Goal: Task Accomplishment & Management: Use online tool/utility

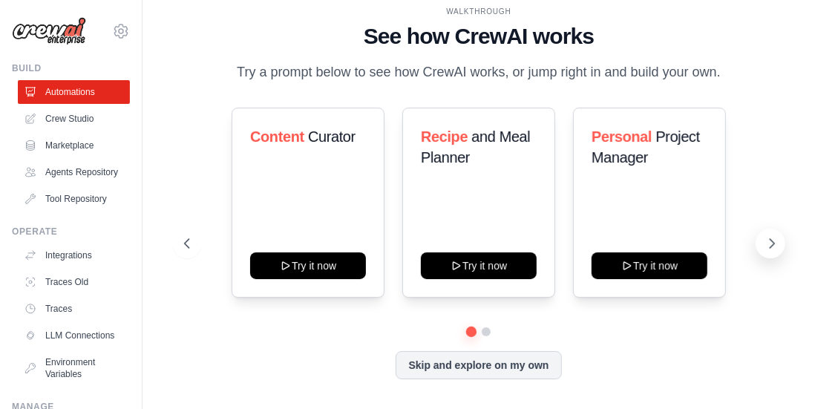
click at [774, 239] on icon at bounding box center [771, 243] width 15 height 15
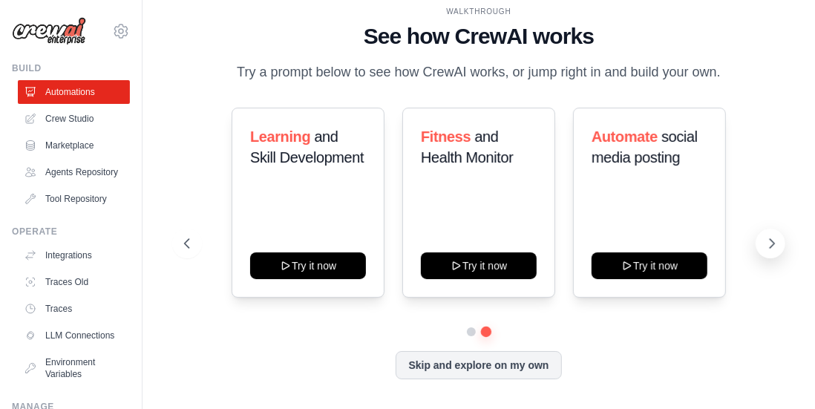
click at [774, 239] on icon at bounding box center [771, 243] width 15 height 15
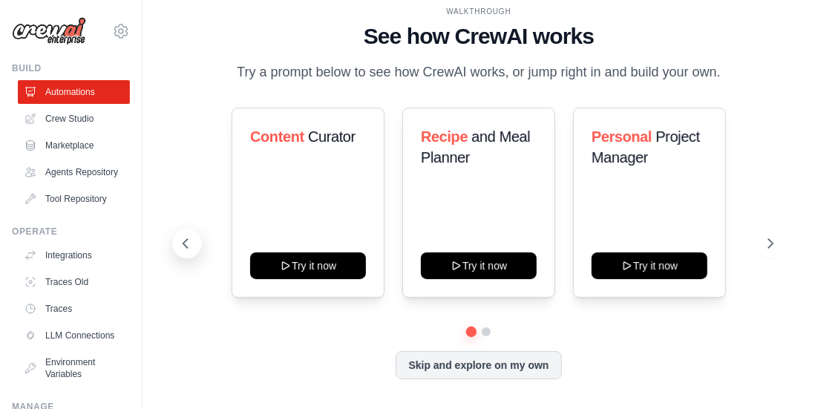
click at [190, 241] on icon at bounding box center [185, 243] width 15 height 15
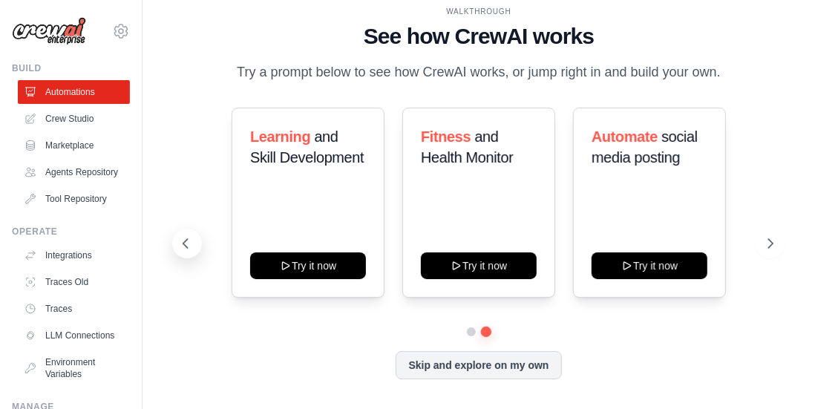
click at [184, 243] on icon at bounding box center [185, 243] width 4 height 9
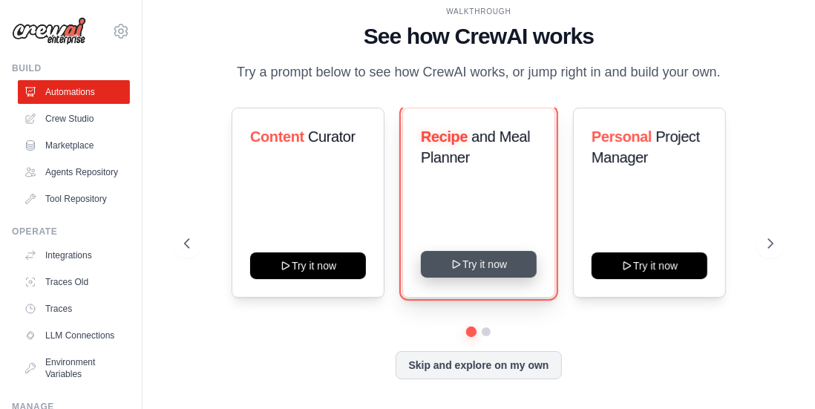
click at [496, 262] on button "Try it now" at bounding box center [479, 264] width 116 height 27
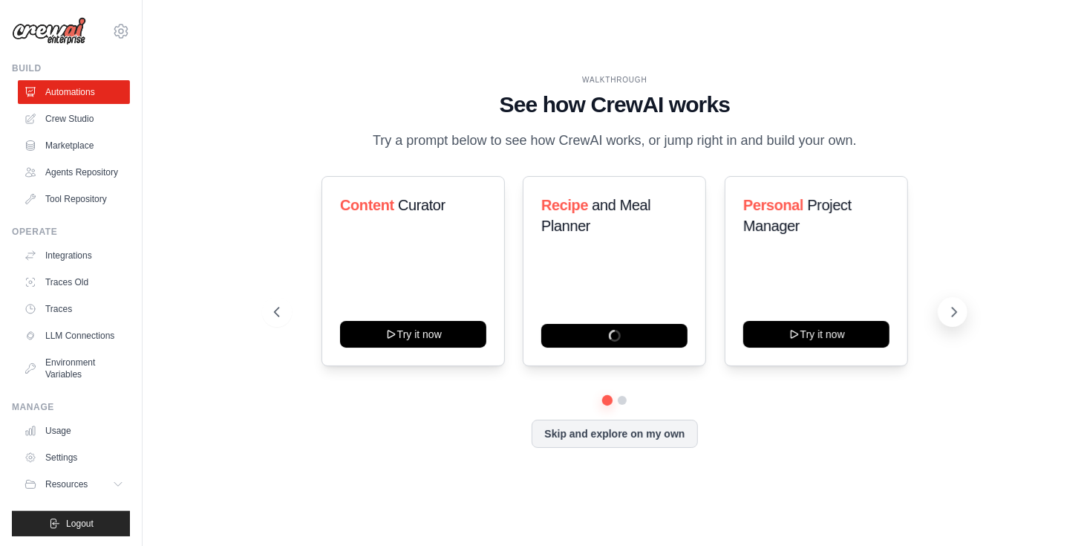
click at [814, 314] on icon at bounding box center [953, 311] width 15 height 15
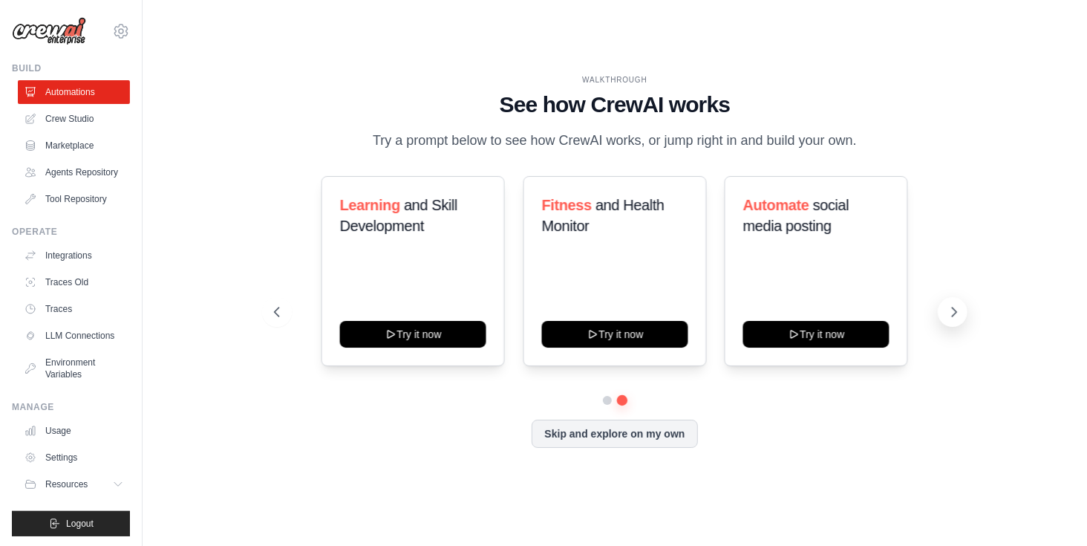
click at [814, 314] on icon at bounding box center [953, 311] width 15 height 15
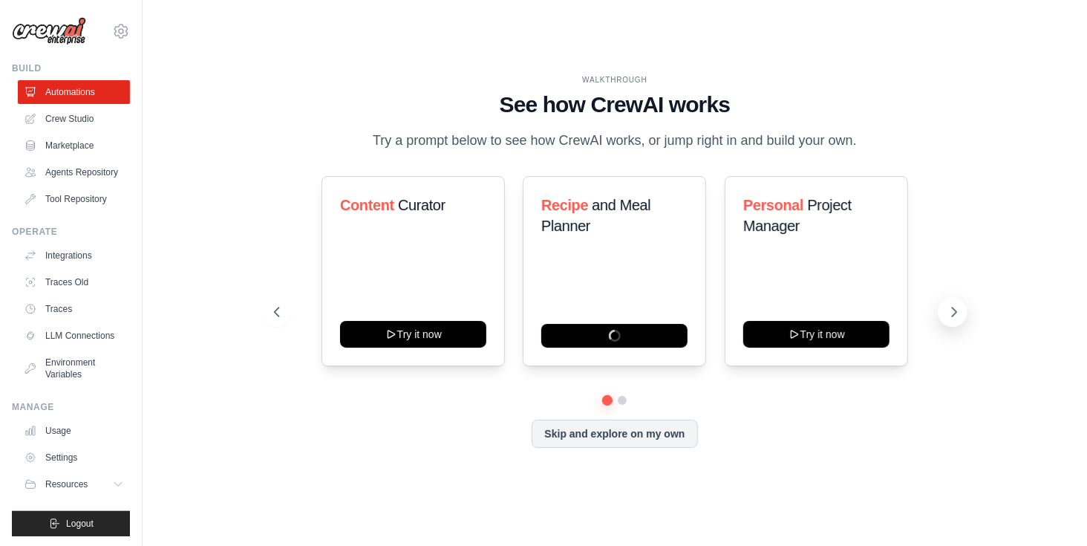
click at [814, 319] on button at bounding box center [952, 312] width 30 height 30
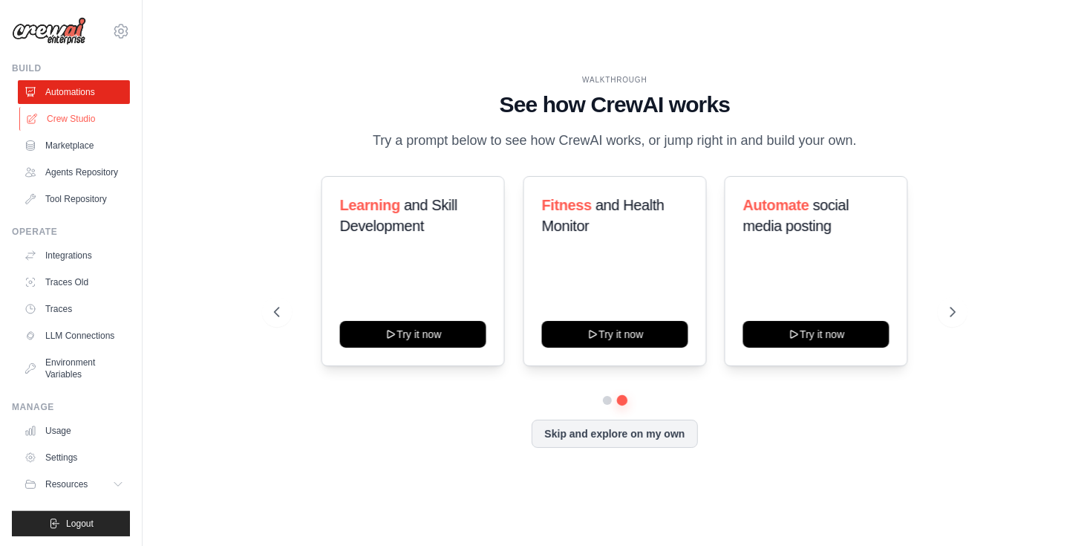
click at [64, 121] on link "Crew Studio" at bounding box center [75, 119] width 112 height 24
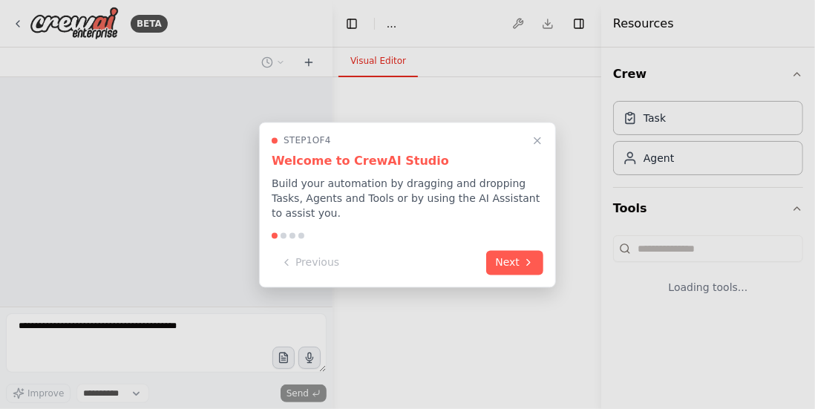
select select "****"
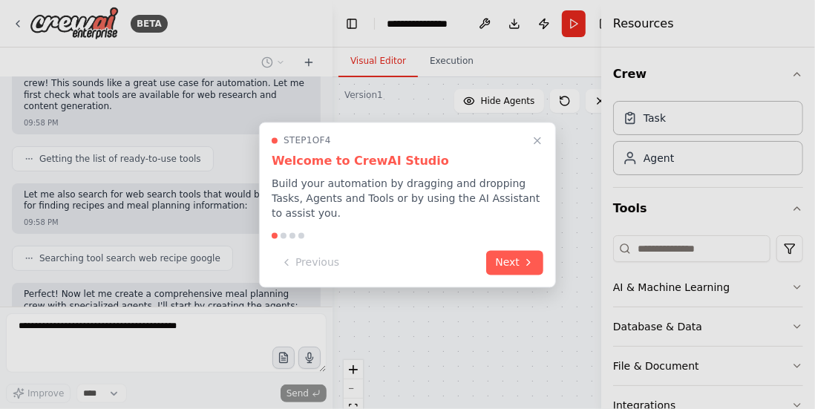
scroll to position [240, 0]
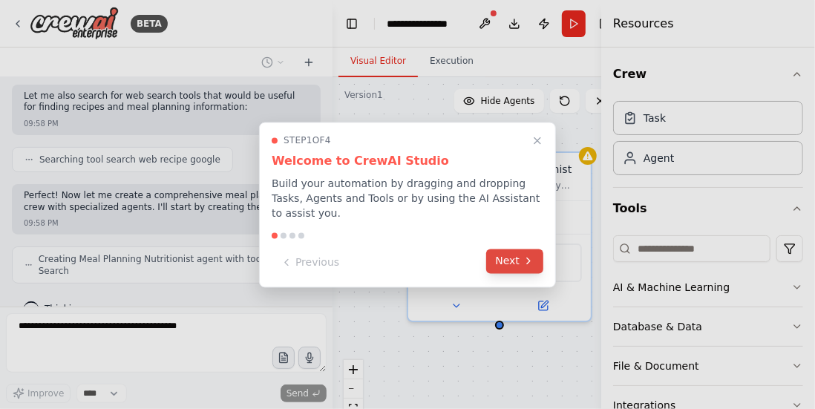
click at [502, 261] on button "Next" at bounding box center [514, 261] width 57 height 24
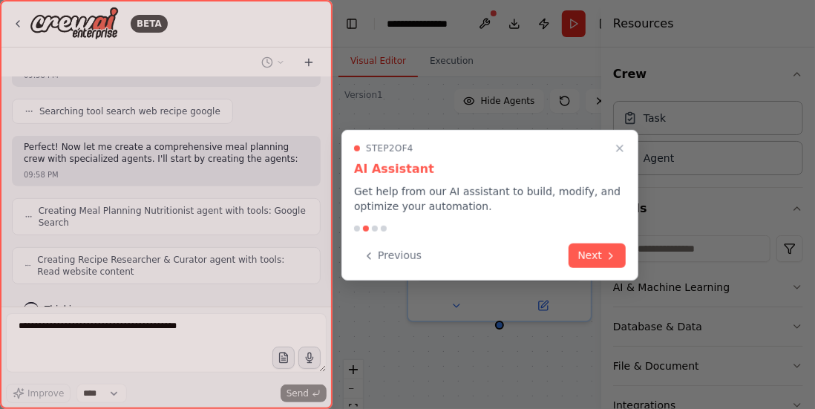
scroll to position [324, 0]
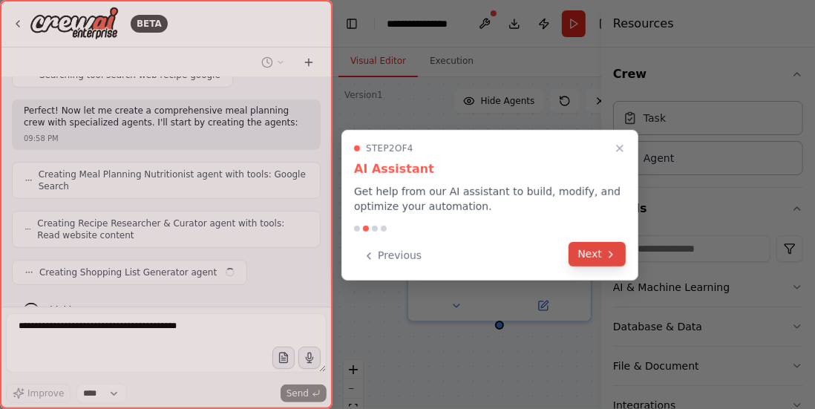
click at [585, 250] on button "Next" at bounding box center [597, 254] width 57 height 24
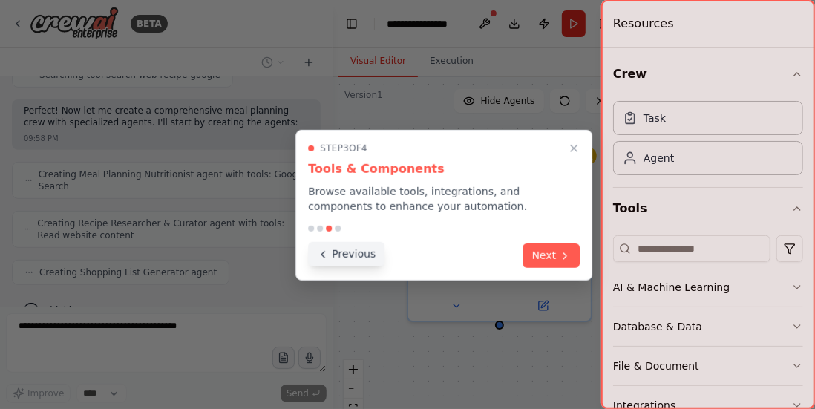
click at [369, 254] on button "Previous" at bounding box center [346, 254] width 76 height 24
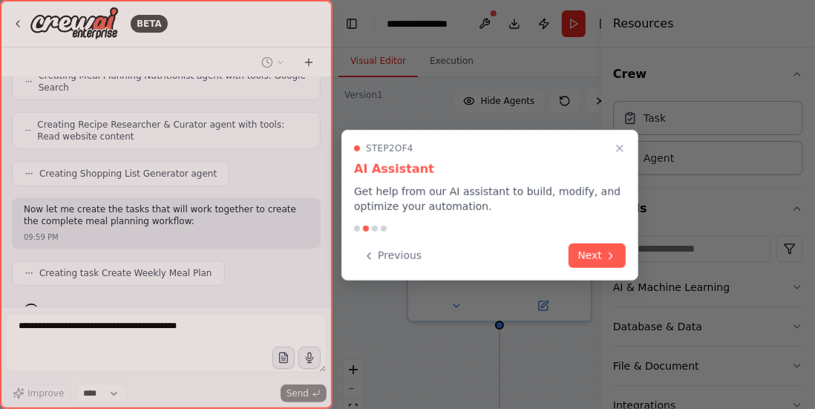
scroll to position [460, 0]
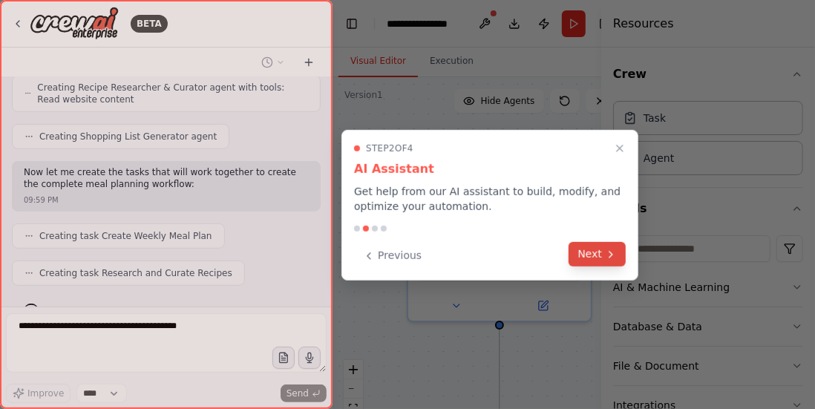
click at [583, 256] on button "Next" at bounding box center [597, 254] width 57 height 24
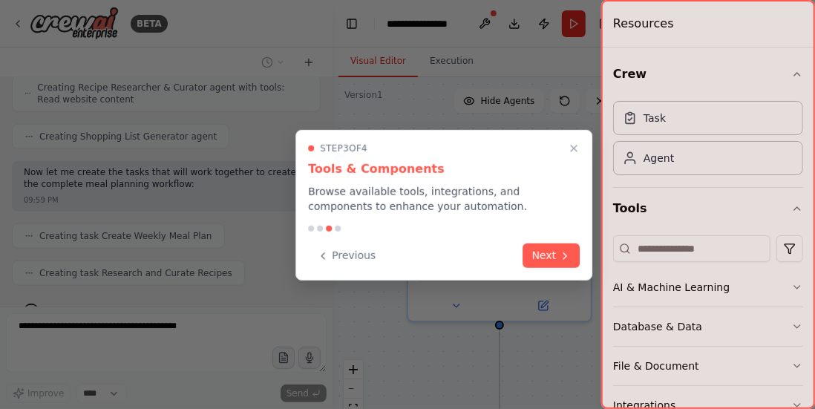
click at [783, 286] on div at bounding box center [708, 204] width 214 height 409
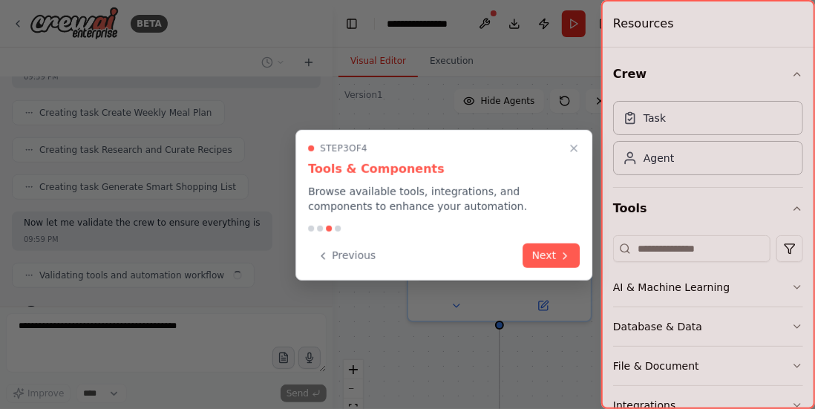
scroll to position [595, 0]
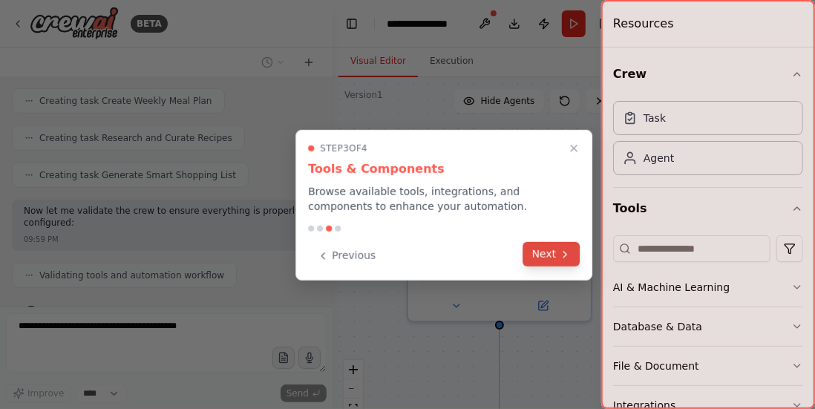
click at [559, 250] on button "Next" at bounding box center [551, 254] width 57 height 24
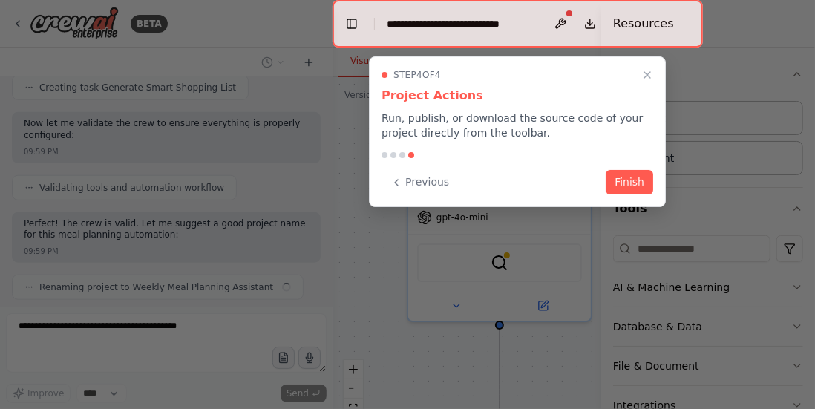
scroll to position [695, 0]
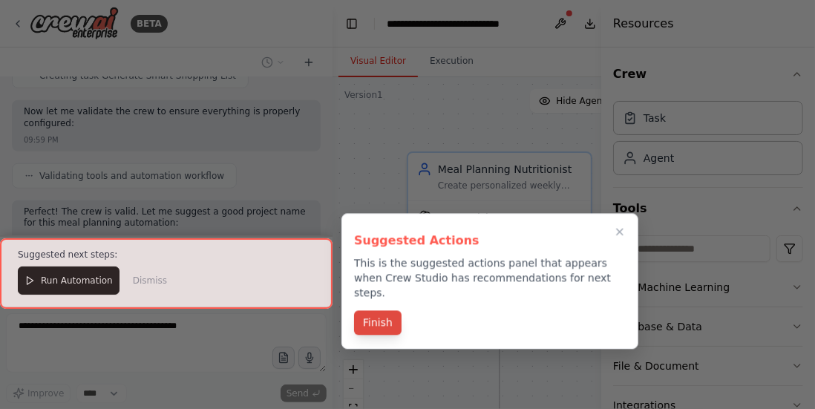
click at [381, 310] on button "Finish" at bounding box center [378, 322] width 48 height 24
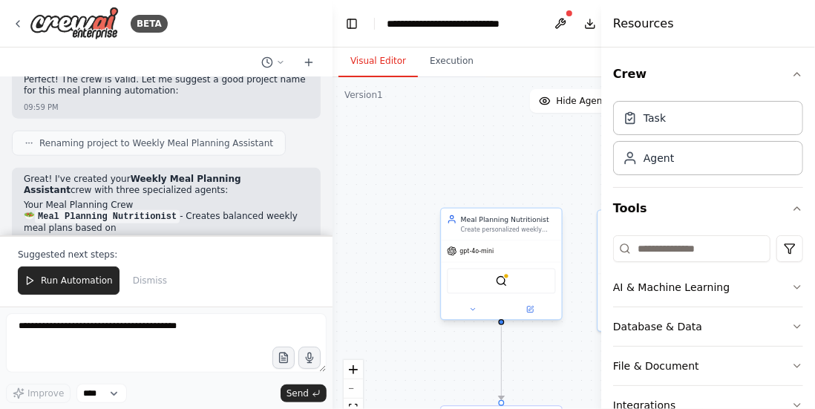
click at [502, 240] on div "Meal Planning Nutritionist Create personalized weekly meal plans based on dieta…" at bounding box center [501, 224] width 120 height 31
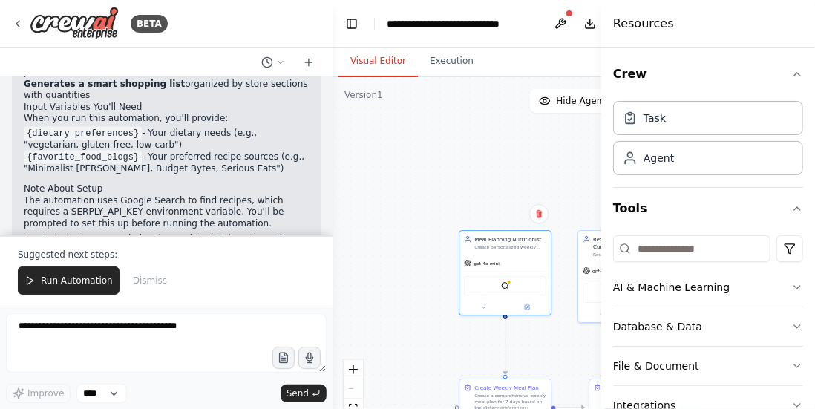
scroll to position [1158, 0]
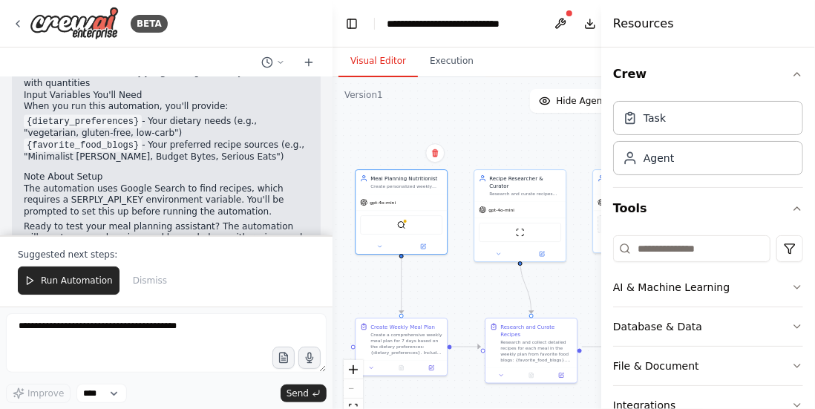
drag, startPoint x: 445, startPoint y: 283, endPoint x: 341, endPoint y: 222, distance: 120.4
click at [341, 222] on div ".deletable-edge-delete-btn { width: 20px; height: 20px; border: 0px solid #ffff…" at bounding box center [518, 262] width 370 height 371
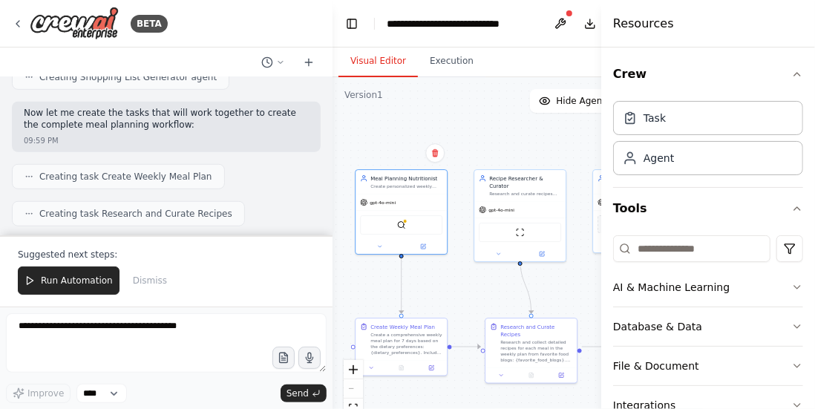
scroll to position [742, 0]
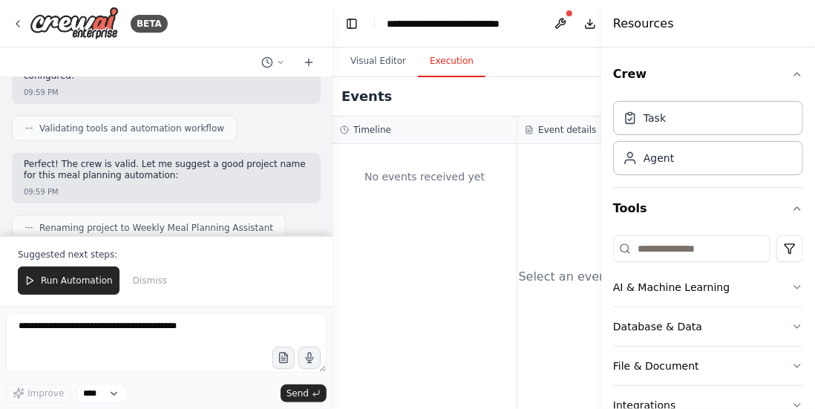
click at [459, 66] on button "Execution" at bounding box center [452, 61] width 68 height 31
click at [33, 280] on icon at bounding box center [29, 280] width 10 height 10
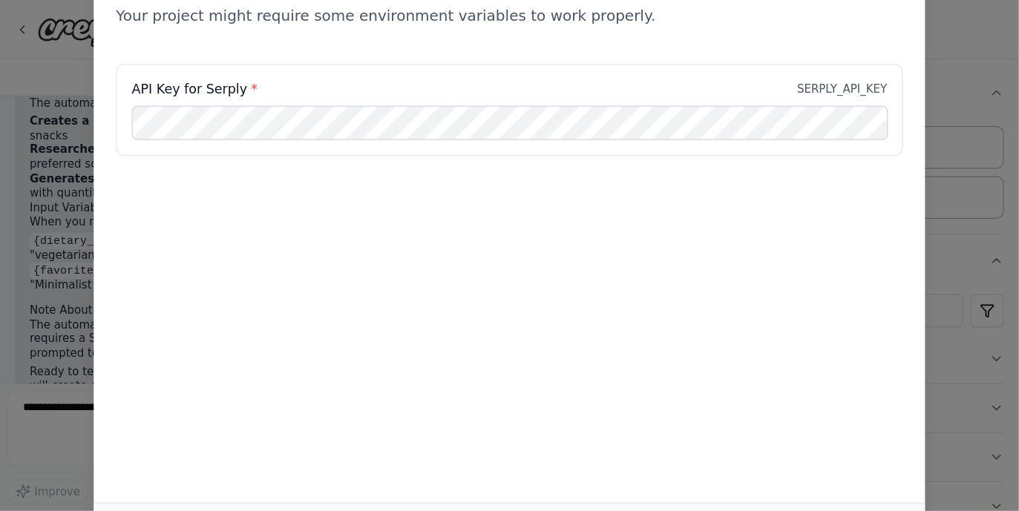
scroll to position [1087, 0]
click at [764, 50] on div "Environment configuration Your project might require some environment variables…" at bounding box center [407, 204] width 815 height 409
click at [39, 56] on div "Environment configuration Your project might require some environment variables…" at bounding box center [407, 204] width 815 height 409
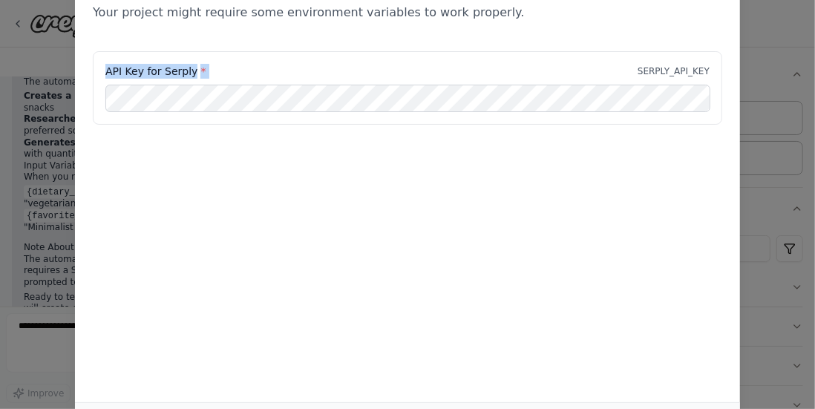
click at [39, 56] on div "Environment configuration Your project might require some environment variables…" at bounding box center [407, 204] width 815 height 409
click at [27, 27] on div "Environment configuration Your project might require some environment variables…" at bounding box center [407, 204] width 815 height 409
click at [13, 22] on div "Environment configuration Your project might require some environment variables…" at bounding box center [407, 204] width 815 height 409
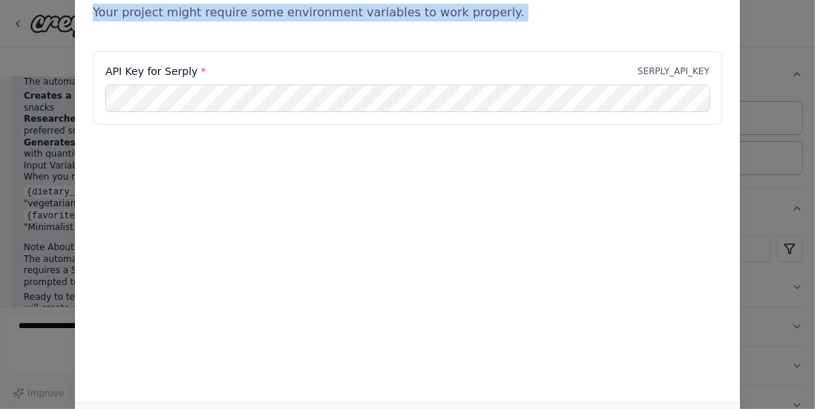
click at [13, 22] on div "Environment configuration Your project might require some environment variables…" at bounding box center [407, 204] width 815 height 409
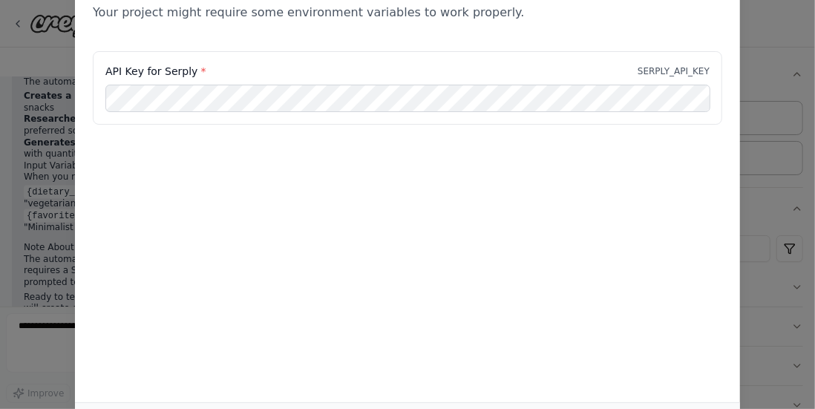
drag, startPoint x: 813, startPoint y: 146, endPoint x: 794, endPoint y: 396, distance: 250.9
click at [794, 396] on div "Environment configuration Your project might require some environment variables…" at bounding box center [407, 204] width 815 height 409
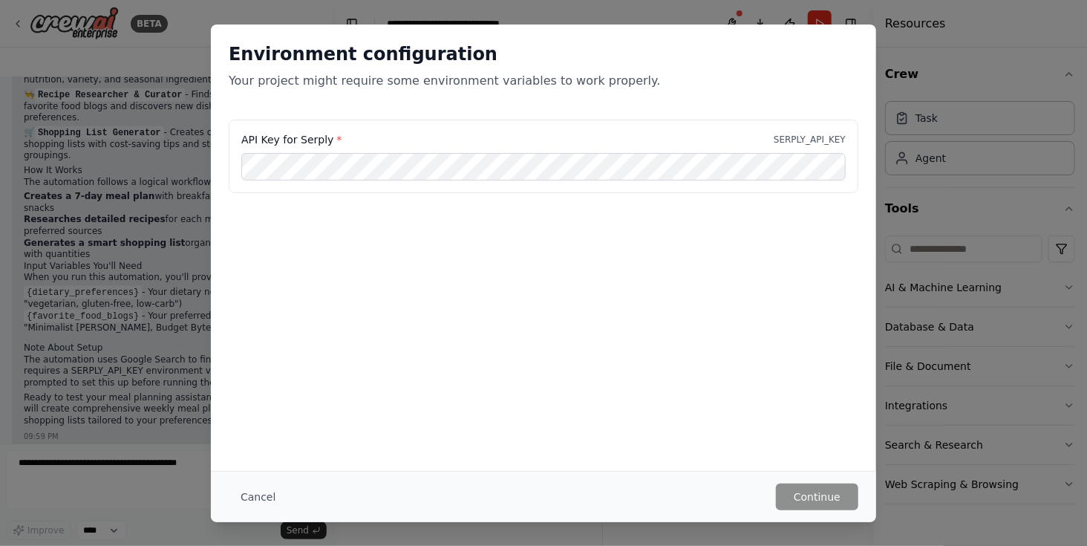
scroll to position [954, 0]
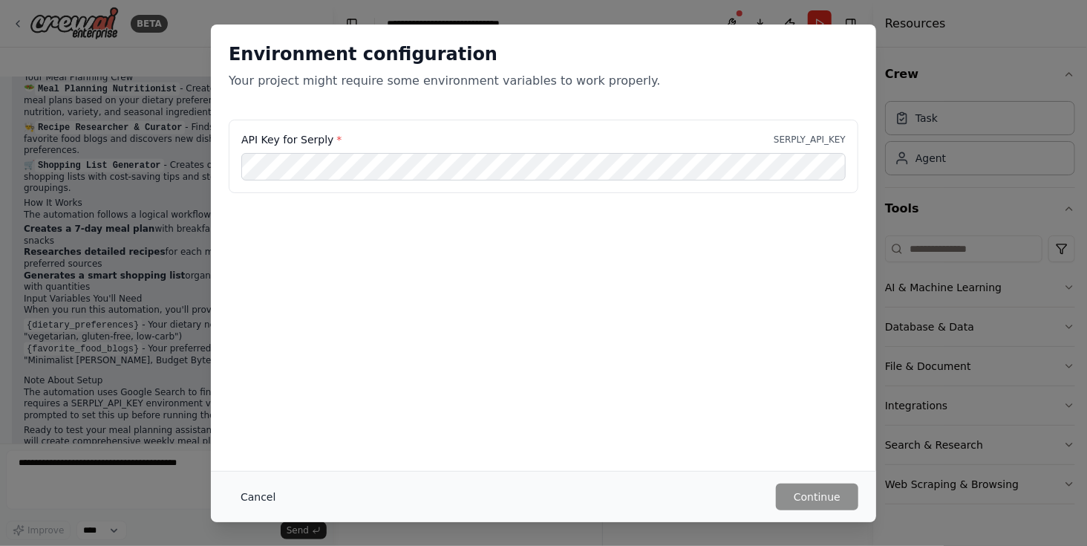
click at [258, 408] on button "Cancel" at bounding box center [258, 496] width 59 height 27
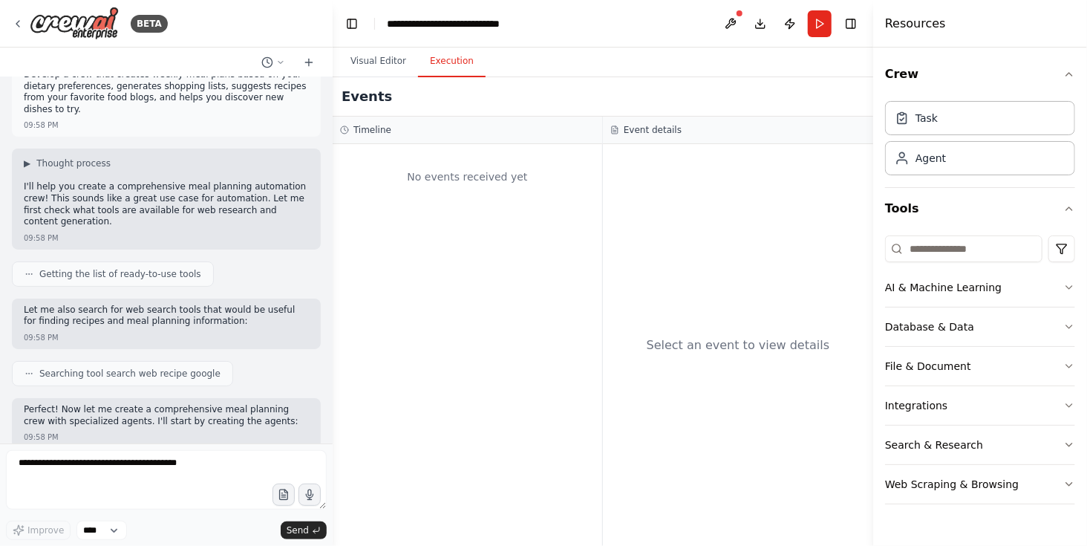
scroll to position [0, 0]
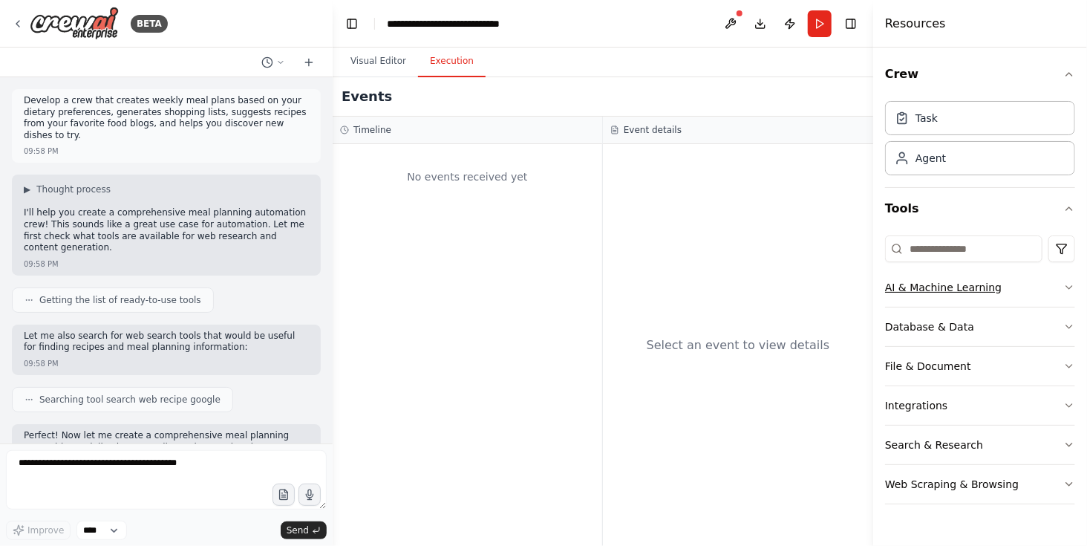
click at [814, 291] on icon "button" at bounding box center [1069, 287] width 12 height 12
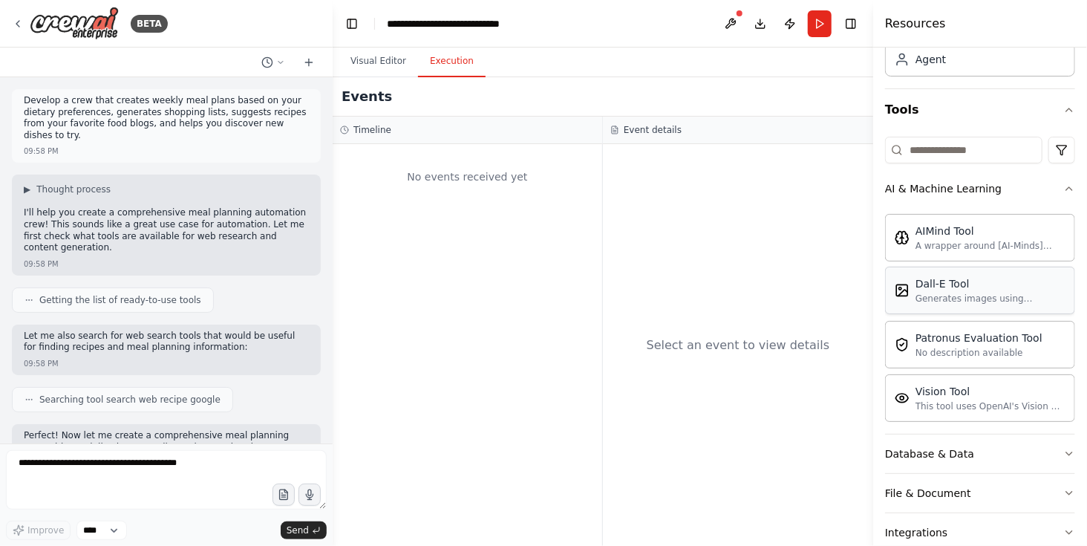
scroll to position [197, 0]
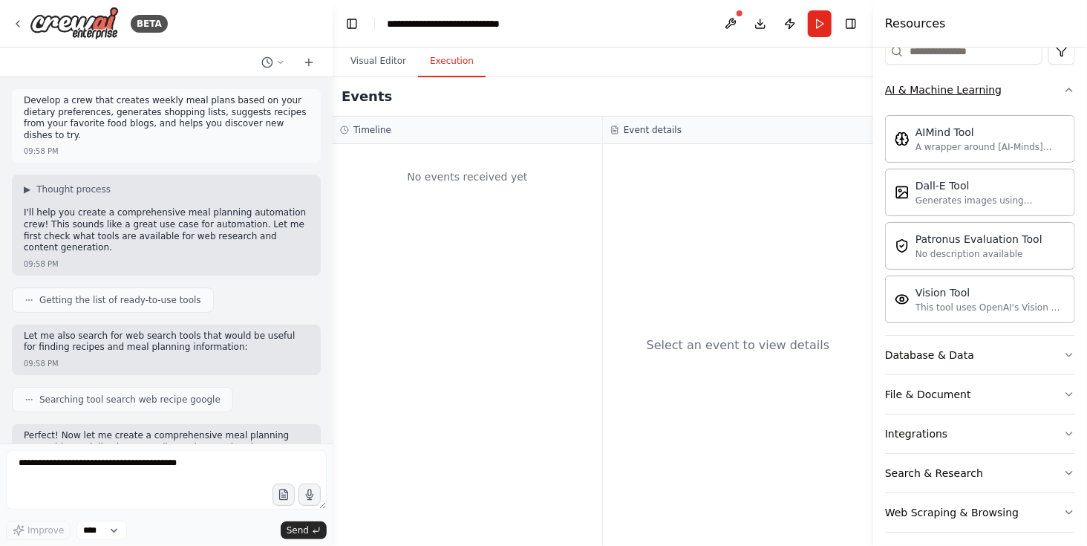
click at [814, 87] on icon "button" at bounding box center [1069, 90] width 12 height 12
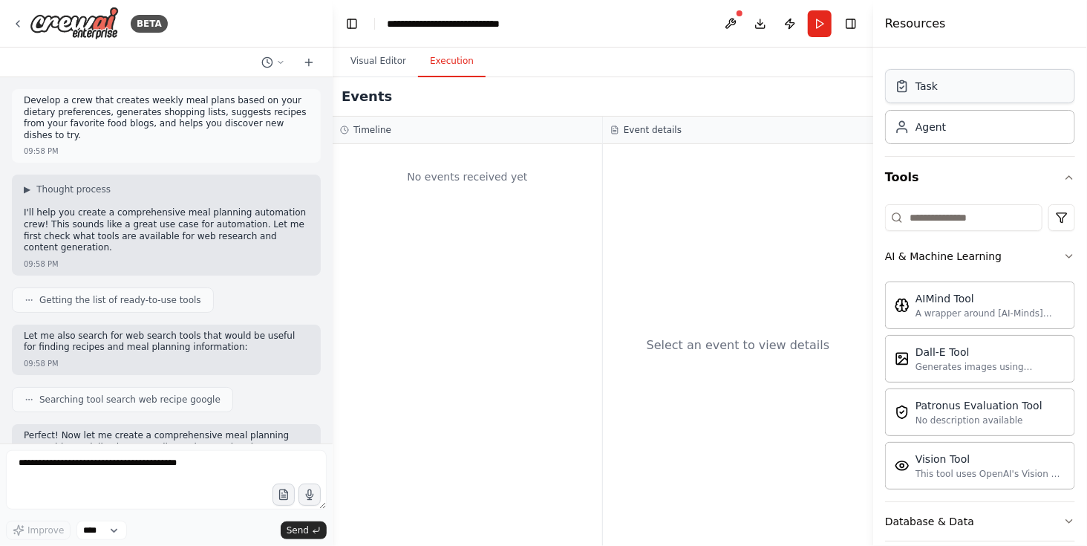
scroll to position [0, 0]
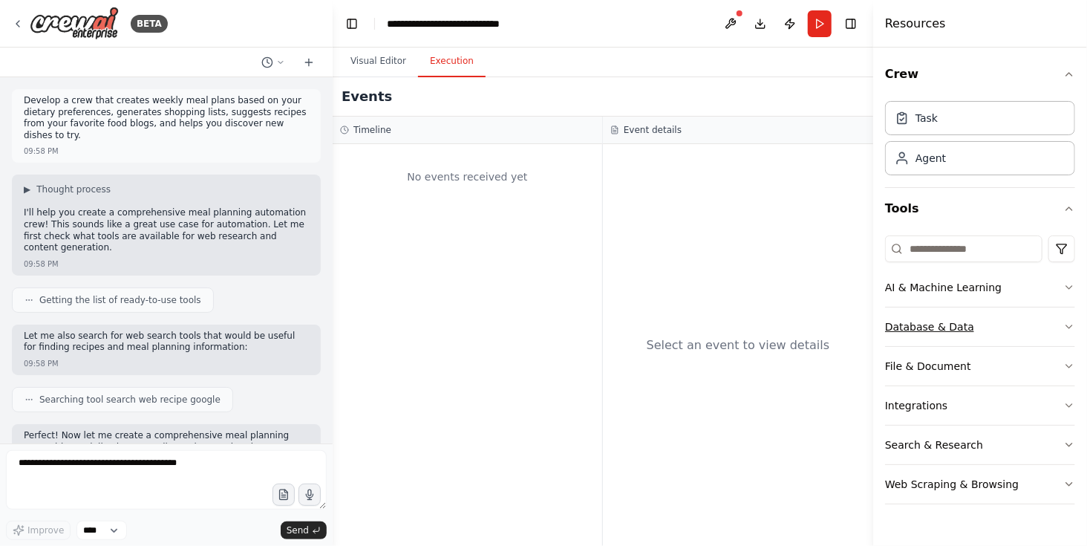
click at [814, 322] on icon "button" at bounding box center [1069, 327] width 12 height 12
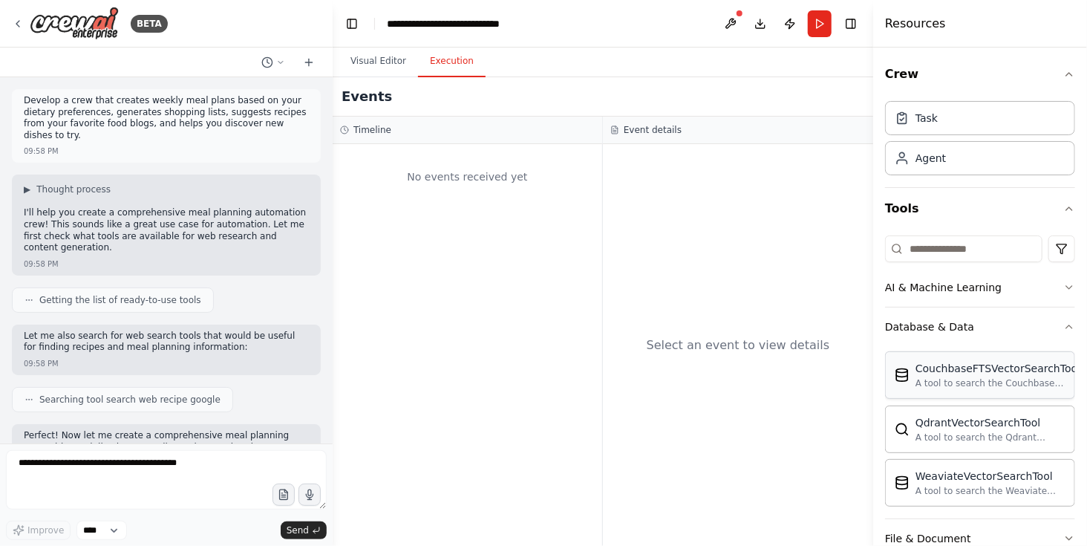
scroll to position [99, 0]
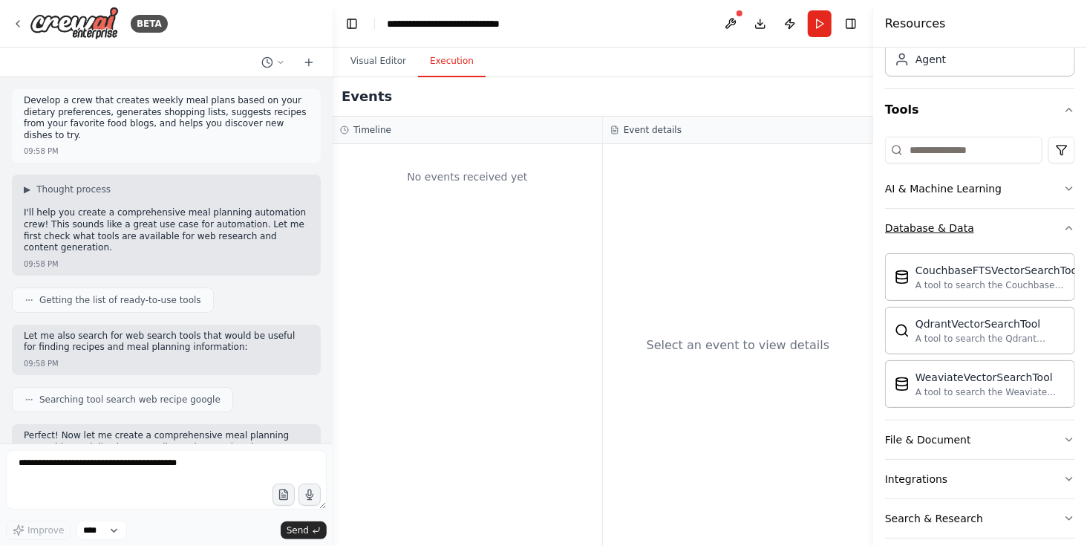
click at [814, 226] on icon "button" at bounding box center [1069, 227] width 6 height 3
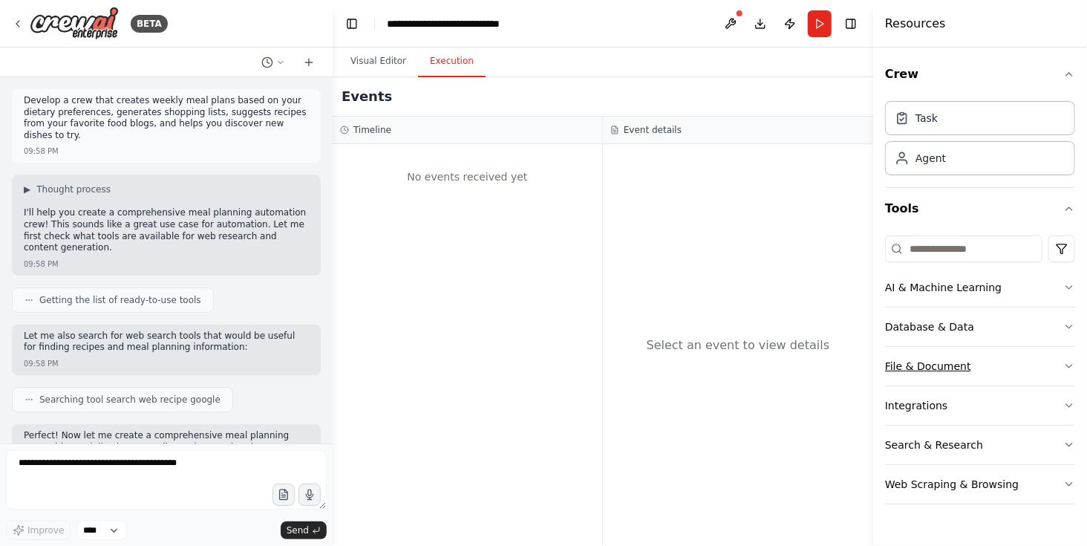
click at [814, 356] on button "File & Document" at bounding box center [980, 366] width 190 height 39
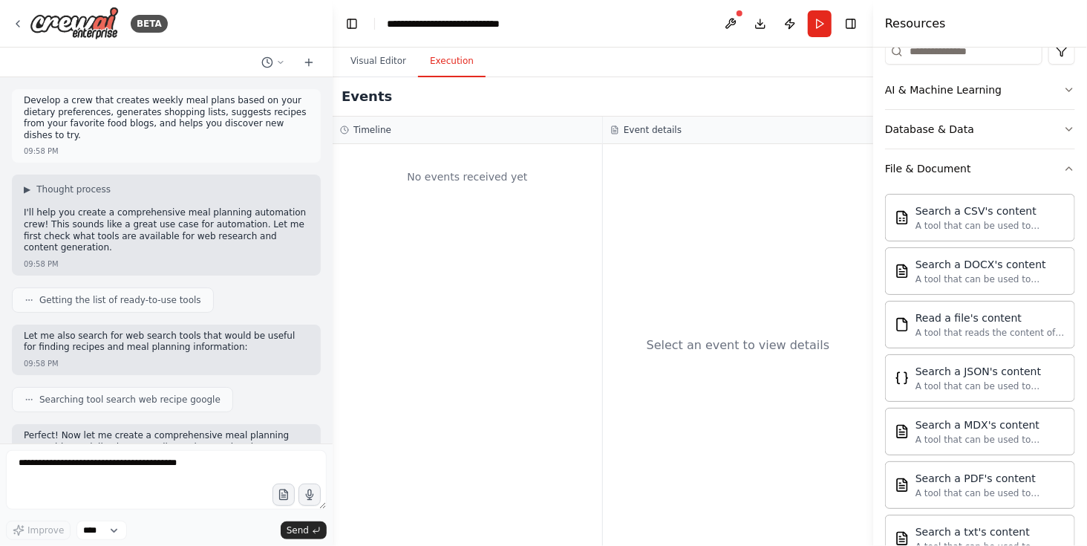
scroll to position [99, 0]
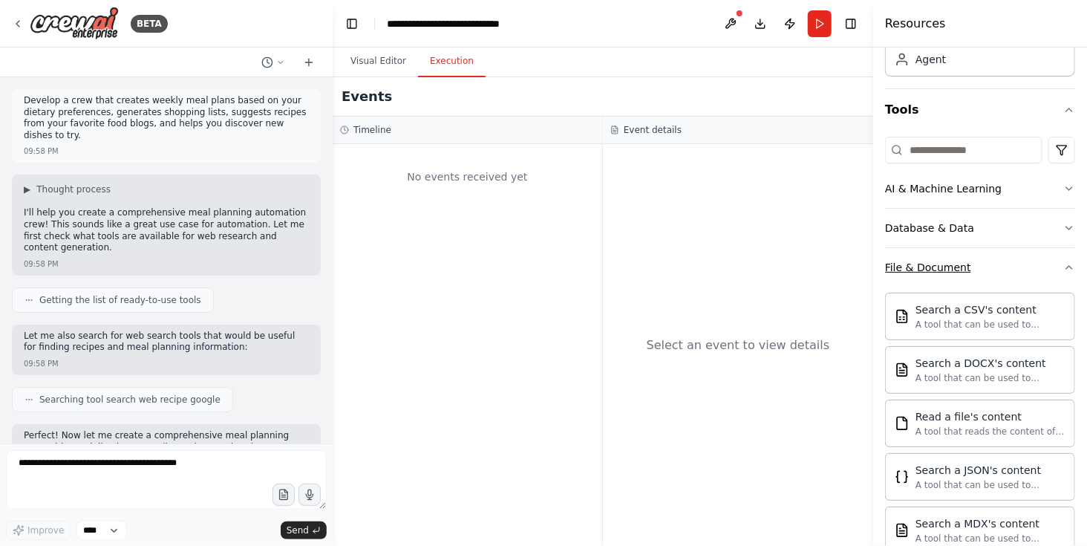
click at [814, 263] on icon "button" at bounding box center [1069, 267] width 12 height 12
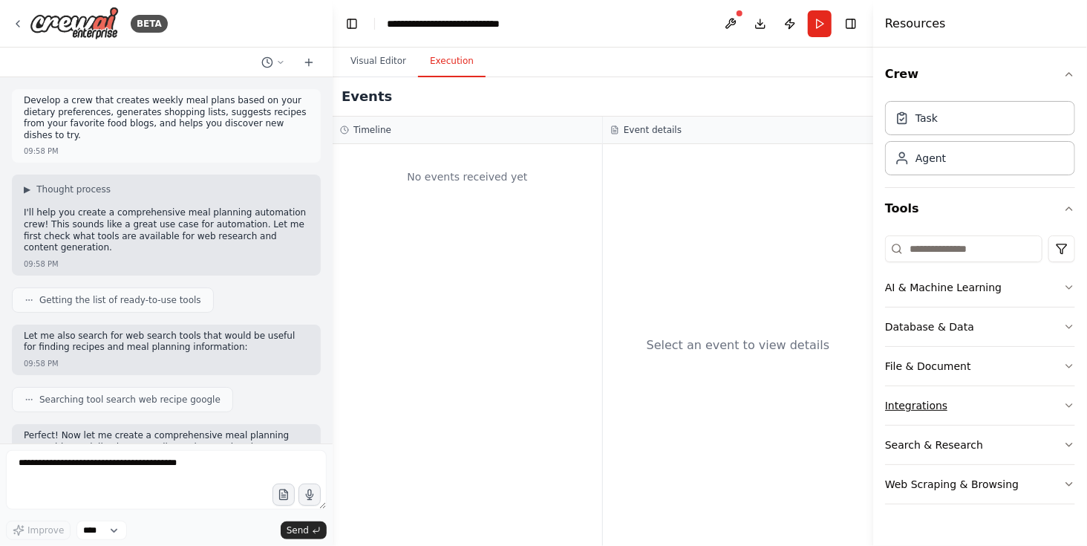
click at [814, 402] on icon "button" at bounding box center [1069, 405] width 12 height 12
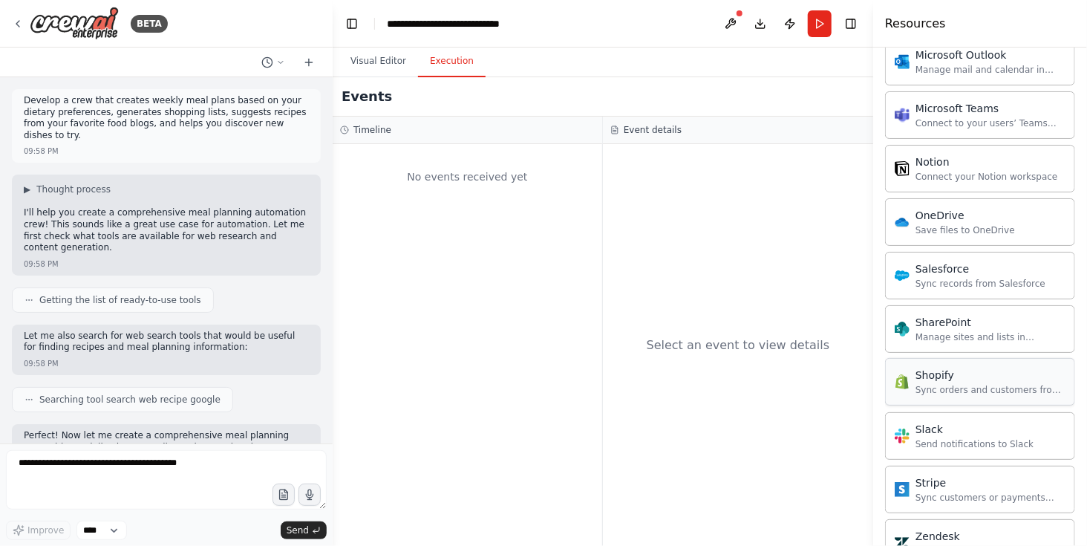
scroll to position [1159, 0]
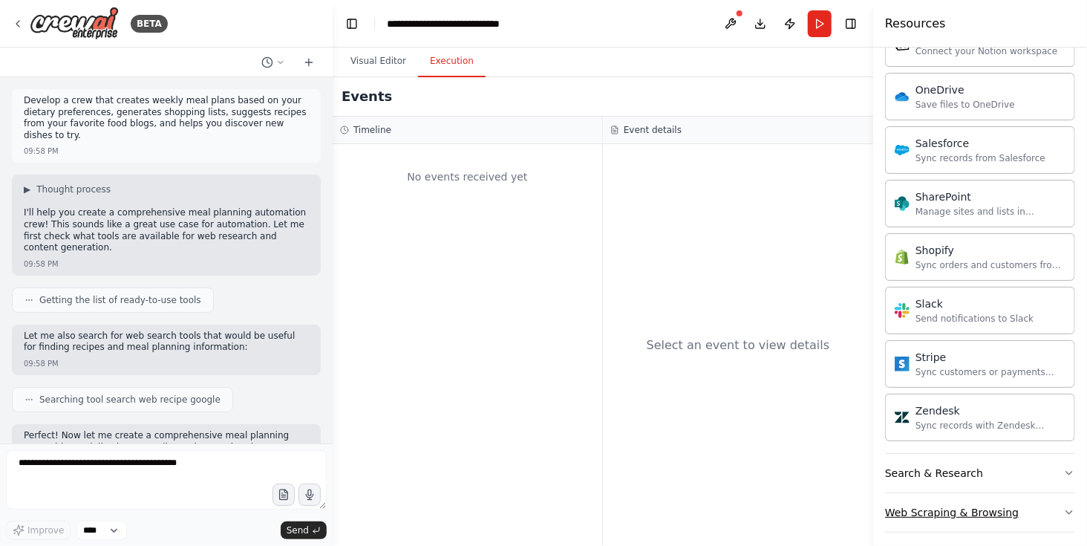
click at [814, 408] on icon "button" at bounding box center [1069, 512] width 6 height 3
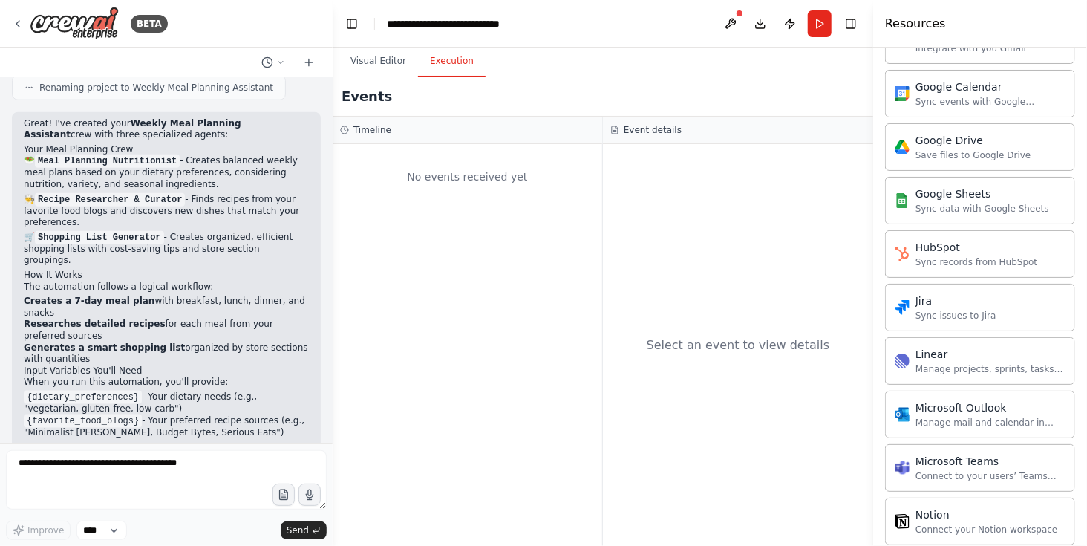
scroll to position [855, 0]
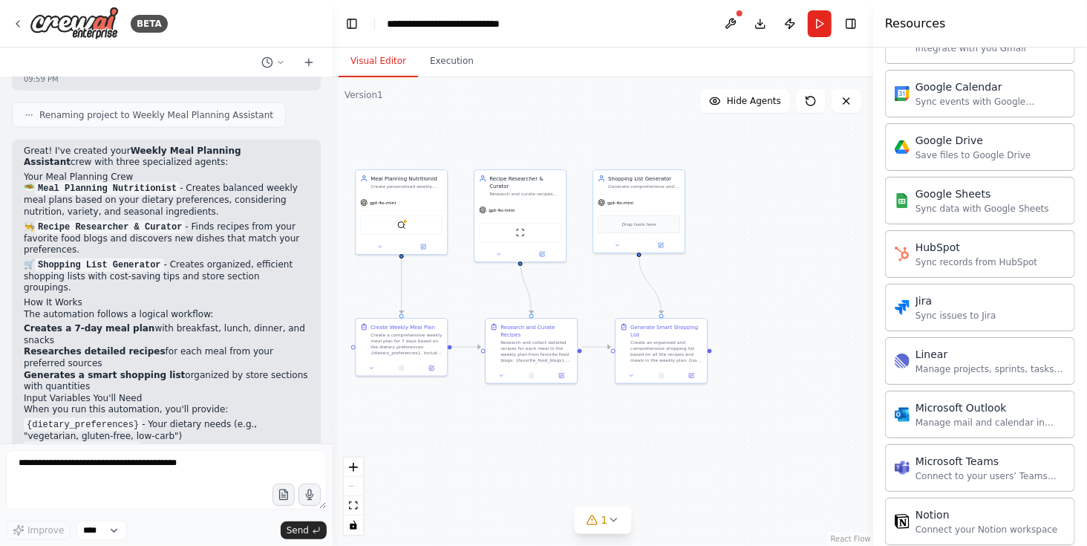
click at [350, 58] on button "Visual Editor" at bounding box center [377, 61] width 79 height 31
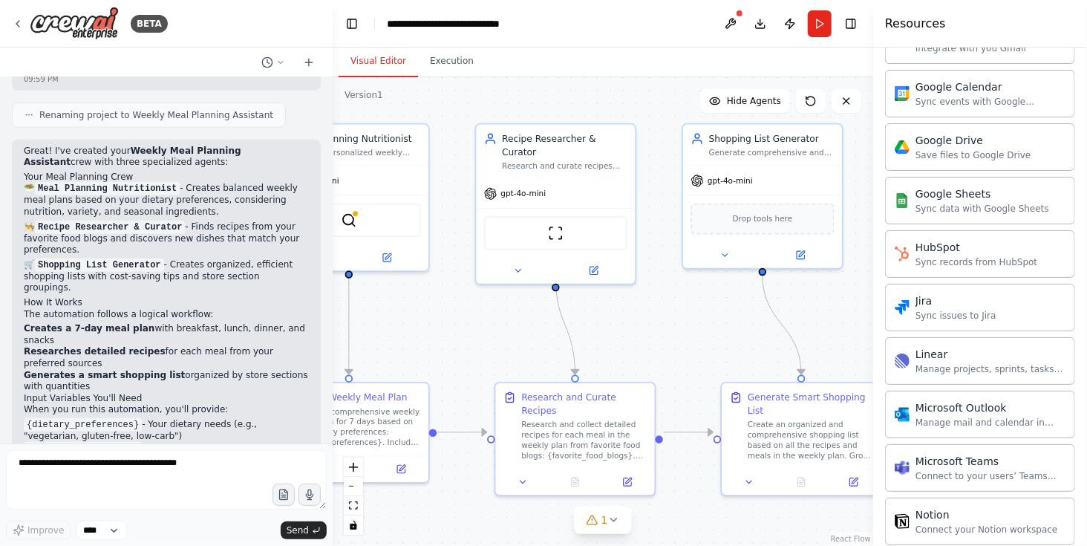
drag, startPoint x: 690, startPoint y: 304, endPoint x: 847, endPoint y: 318, distance: 157.3
click at [814, 318] on div ".deletable-edge-delete-btn { width: 20px; height: 20px; border: 0px solid #ffff…" at bounding box center [603, 311] width 540 height 468
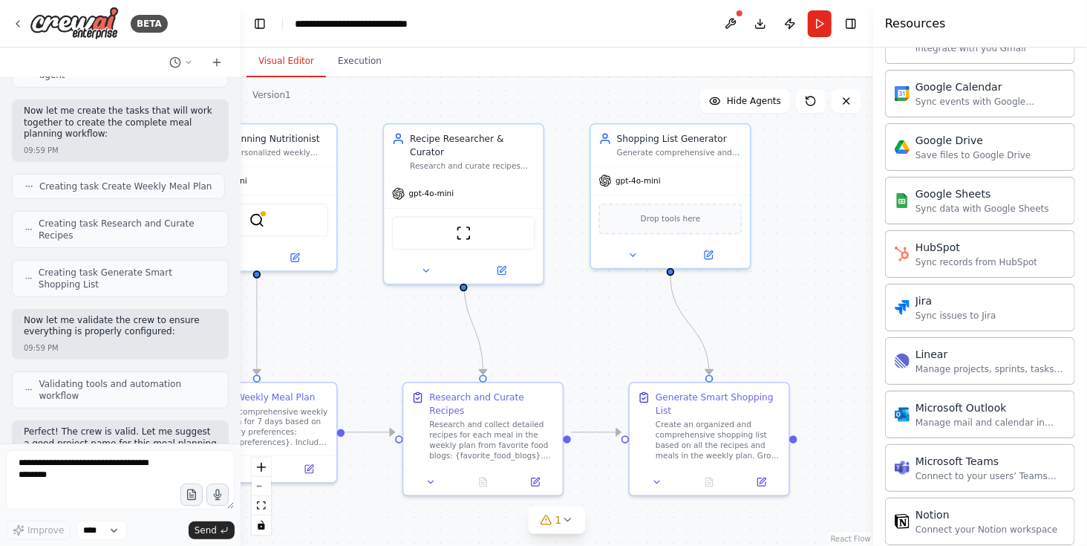
scroll to position [638, 0]
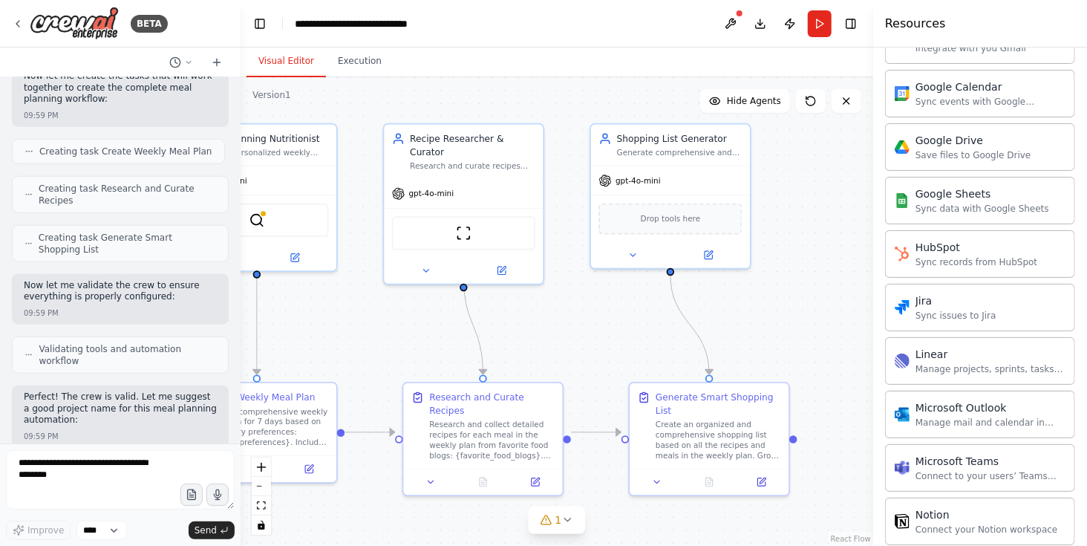
drag, startPoint x: 327, startPoint y: 151, endPoint x: 230, endPoint y: 146, distance: 97.3
click at [230, 146] on div "BETA Develop a crew that creates weekly meal plans based on your dietary prefer…" at bounding box center [543, 273] width 1087 height 546
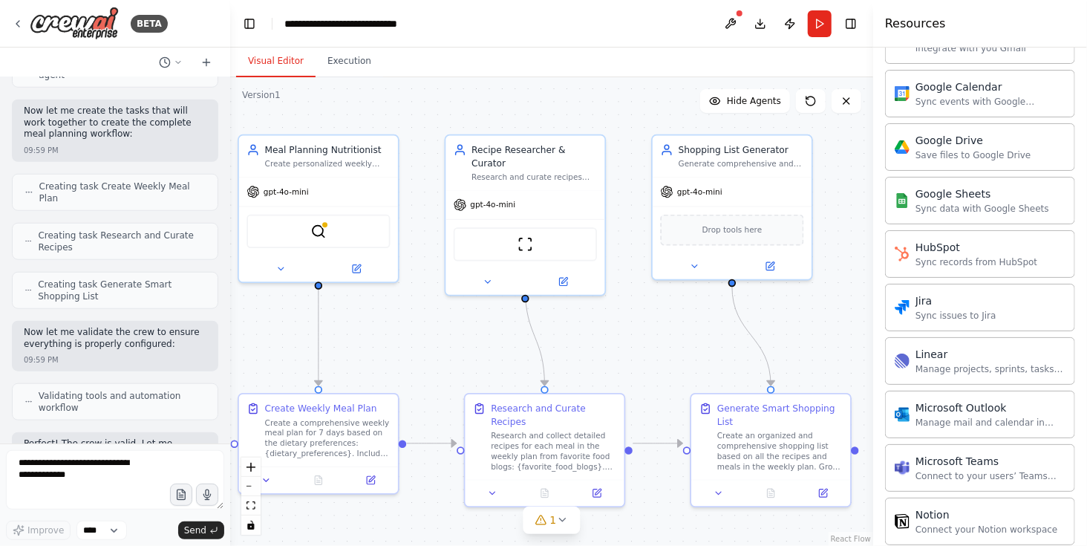
drag, startPoint x: 546, startPoint y: 304, endPoint x: 618, endPoint y: 315, distance: 72.9
click at [618, 315] on div ".deletable-edge-delete-btn { width: 20px; height: 20px; border: 0px solid #ffff…" at bounding box center [551, 311] width 643 height 468
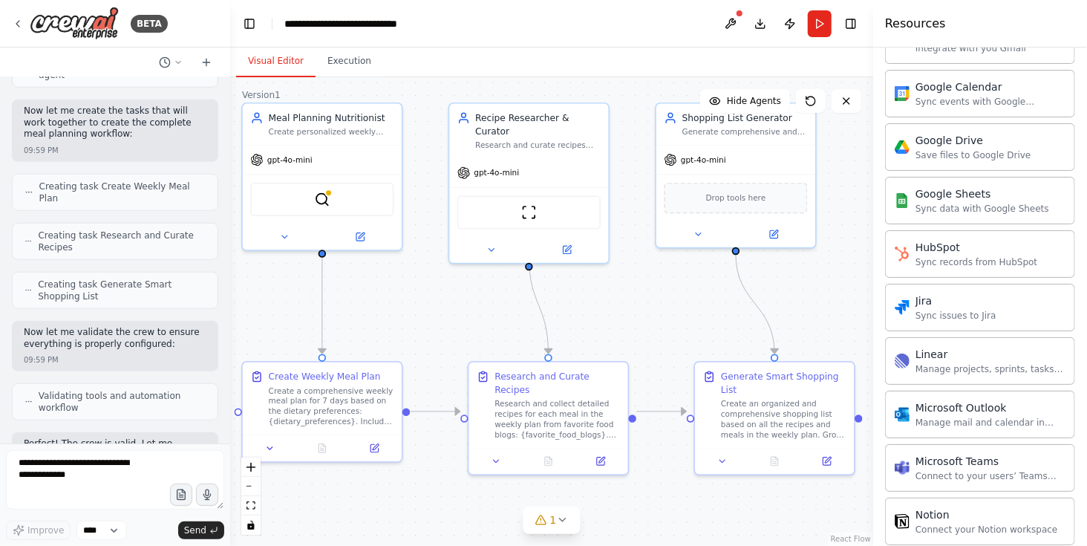
drag, startPoint x: 481, startPoint y: 381, endPoint x: 485, endPoint y: 349, distance: 33.0
click at [485, 349] on div ".deletable-edge-delete-btn { width: 20px; height: 20px; border: 0px solid #ffff…" at bounding box center [551, 311] width 643 height 468
click at [16, 29] on icon at bounding box center [18, 24] width 12 height 12
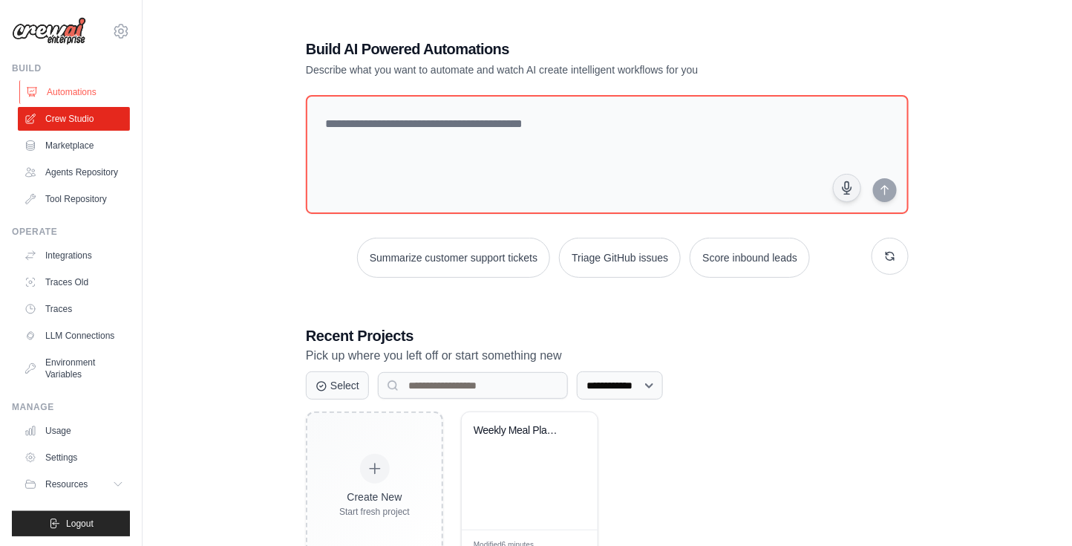
click at [80, 87] on link "Automations" at bounding box center [75, 92] width 112 height 24
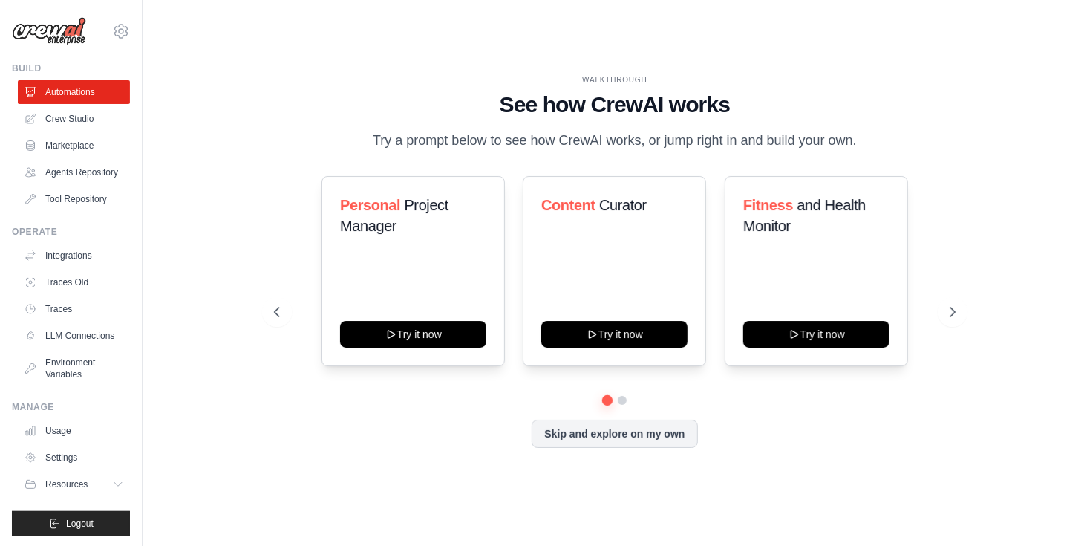
click at [285, 301] on button at bounding box center [277, 312] width 30 height 30
click at [281, 306] on icon at bounding box center [275, 311] width 15 height 15
click at [280, 309] on icon at bounding box center [275, 311] width 15 height 15
click at [623, 399] on button at bounding box center [621, 399] width 11 height 11
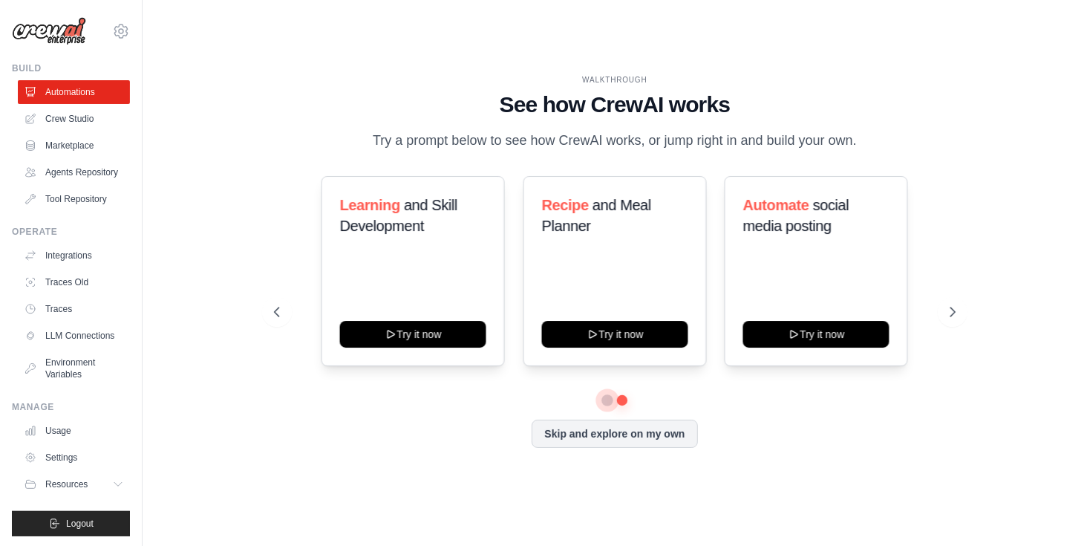
click at [610, 401] on button at bounding box center [607, 399] width 11 height 11
click at [624, 398] on button at bounding box center [621, 399] width 11 height 11
